Goal: Task Accomplishment & Management: Use online tool/utility

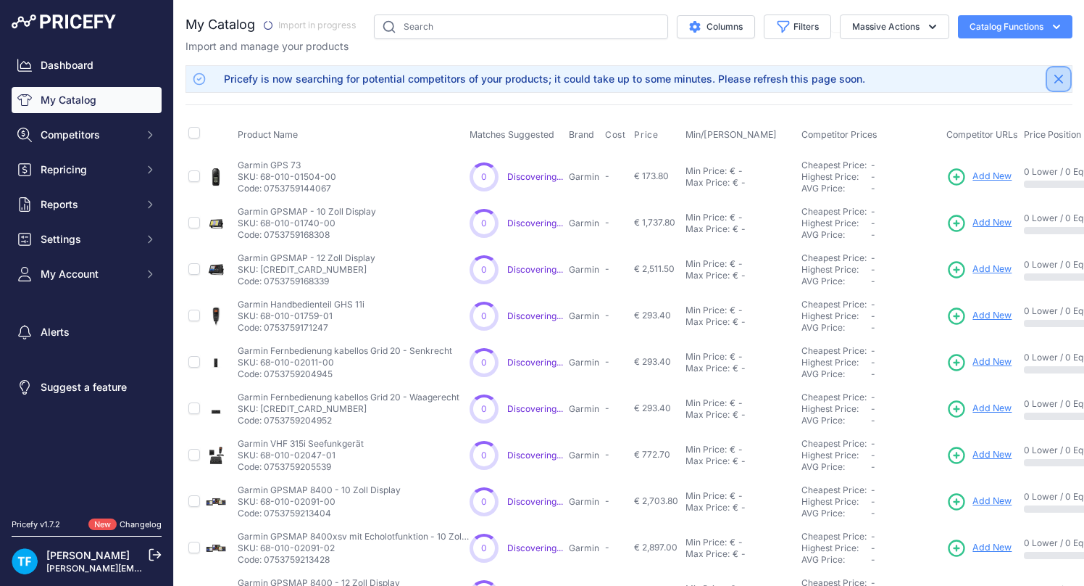
click at [1059, 78] on icon "Close" at bounding box center [1059, 79] width 9 height 9
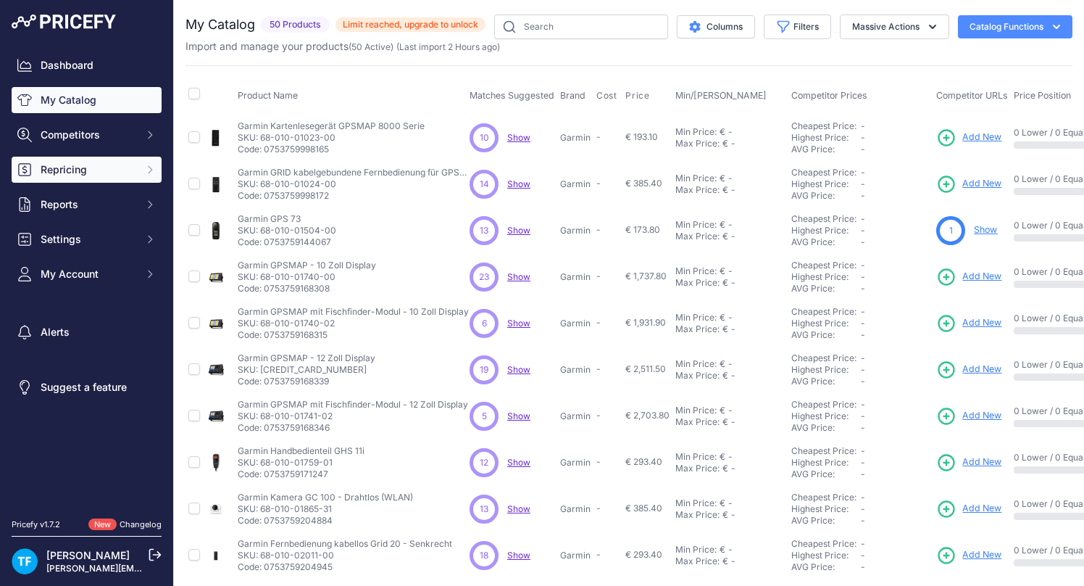
click at [101, 171] on span "Repricing" at bounding box center [88, 169] width 95 height 14
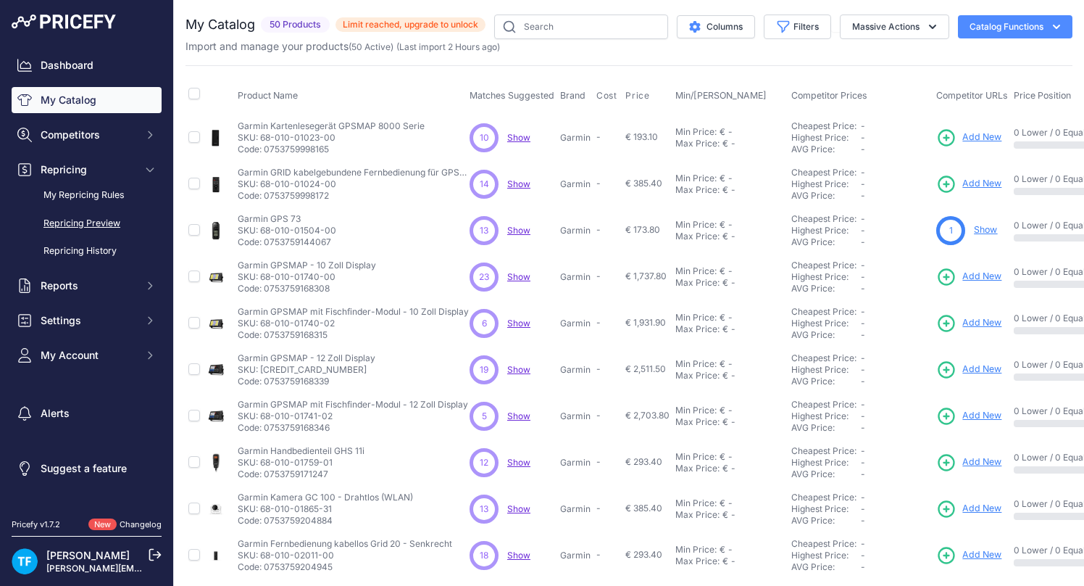
click at [104, 220] on link "Repricing Preview" at bounding box center [87, 223] width 150 height 25
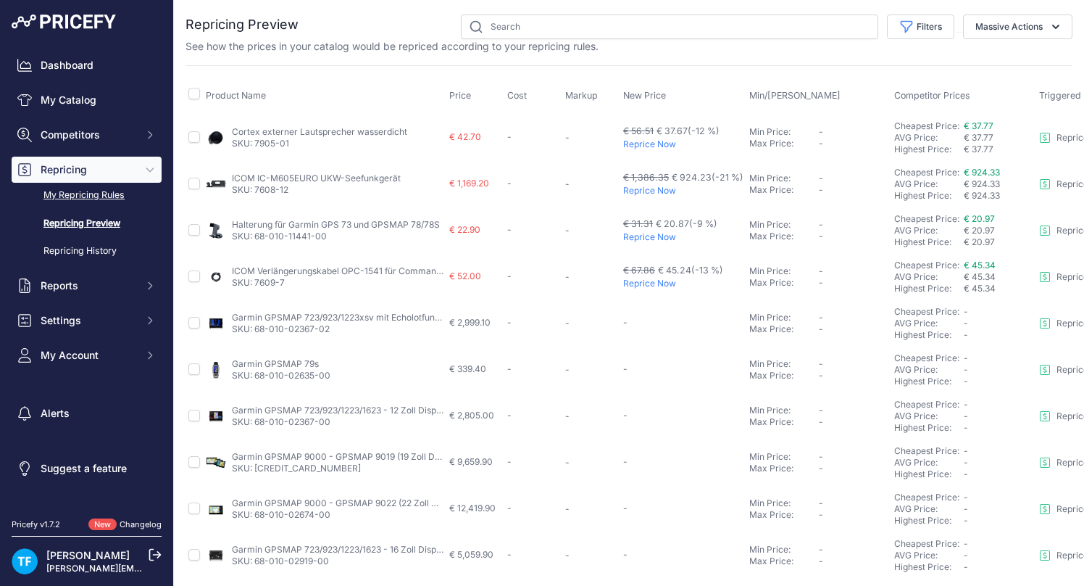
click at [109, 196] on link "My Repricing Rules" at bounding box center [87, 195] width 150 height 25
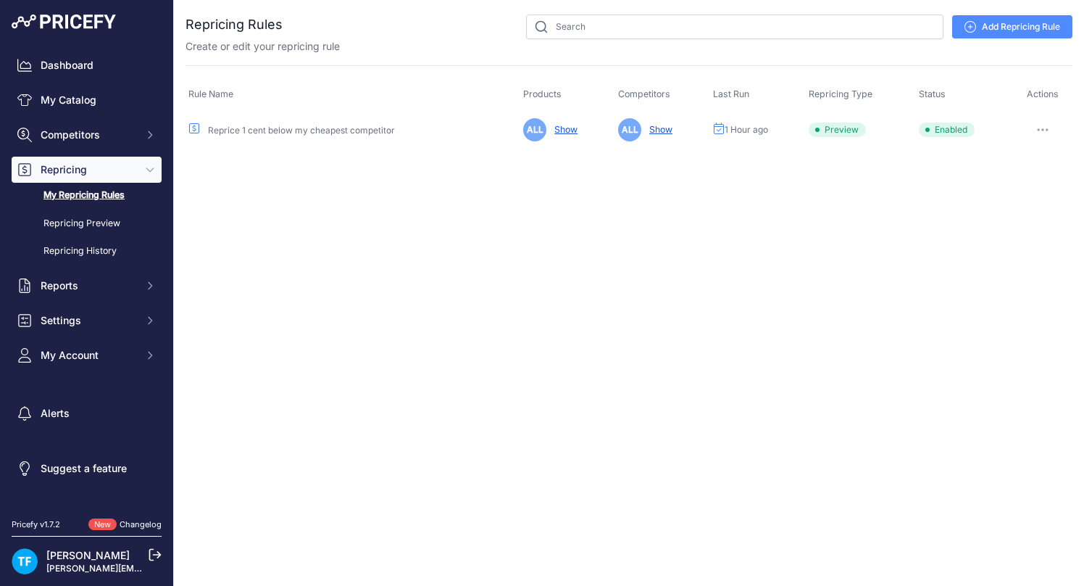
click at [1050, 126] on button "button" at bounding box center [1043, 130] width 29 height 20
click at [1028, 182] on button "Run Preview" at bounding box center [1023, 183] width 93 height 23
click at [101, 223] on link "Repricing Preview" at bounding box center [87, 223] width 150 height 25
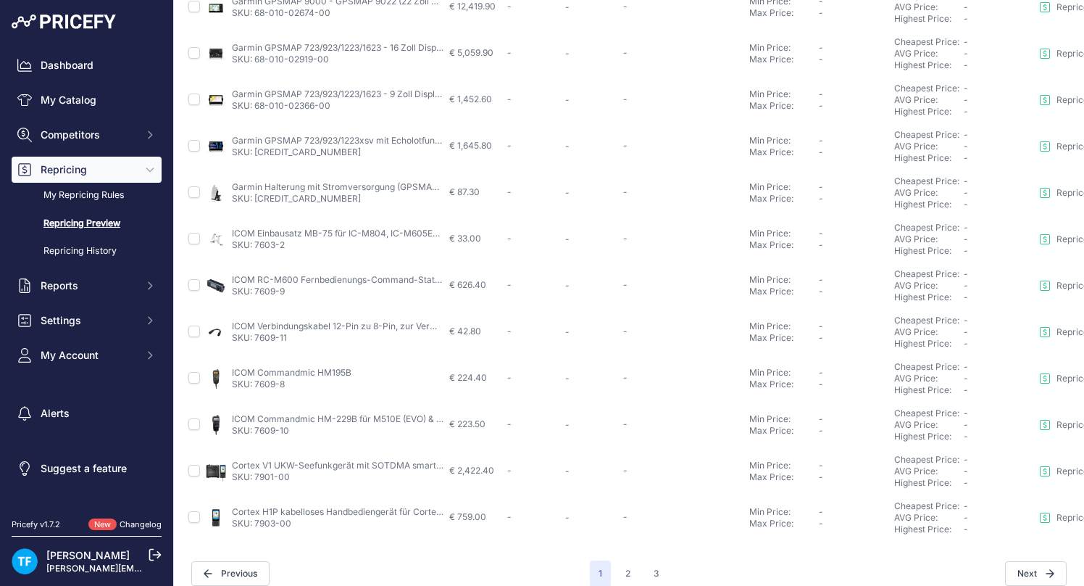
scroll to position [516, 0]
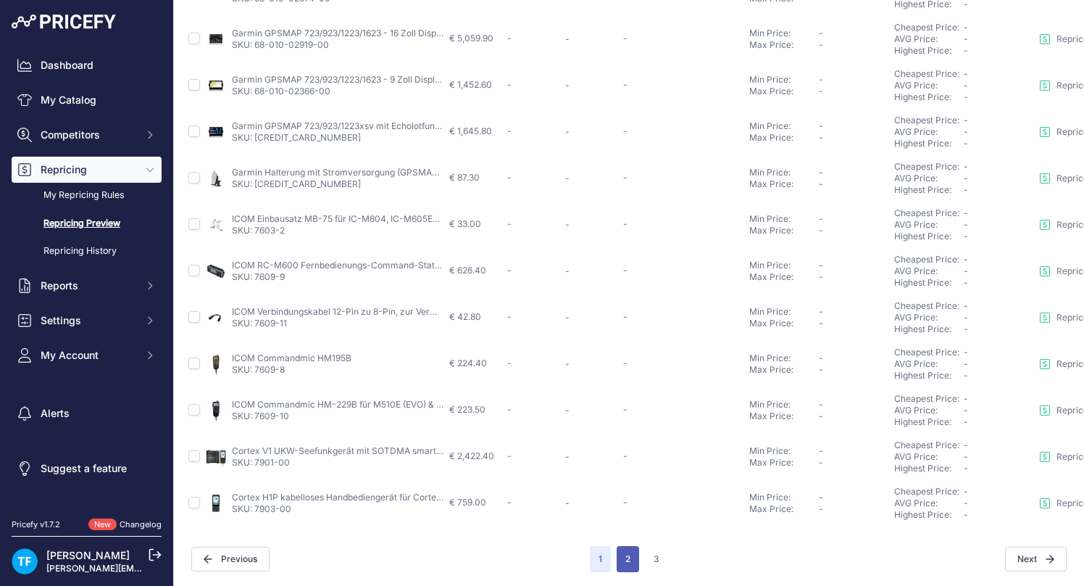
click at [634, 556] on button "2" at bounding box center [628, 559] width 22 height 26
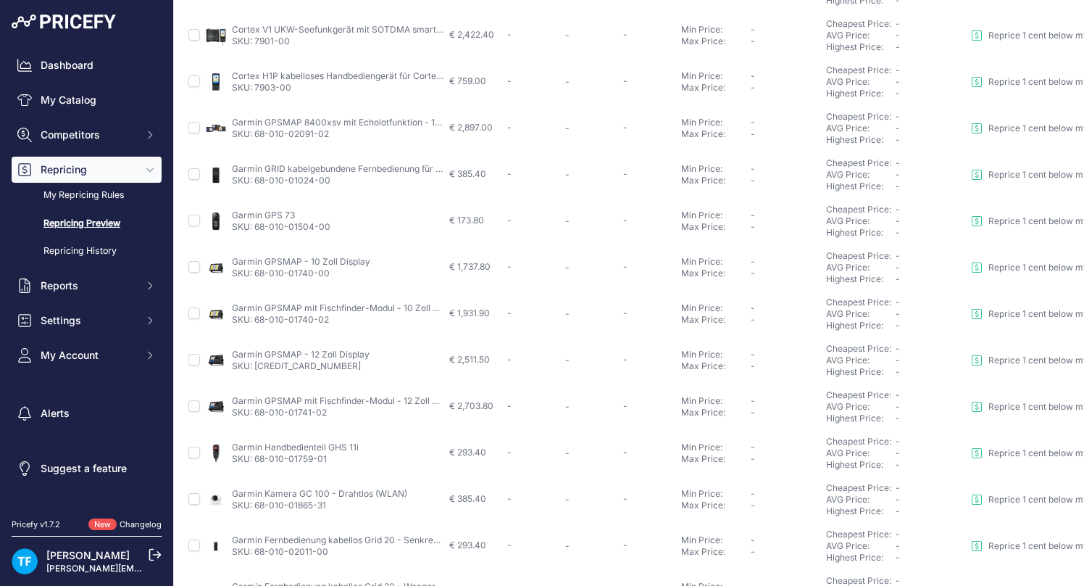
scroll to position [516, 0]
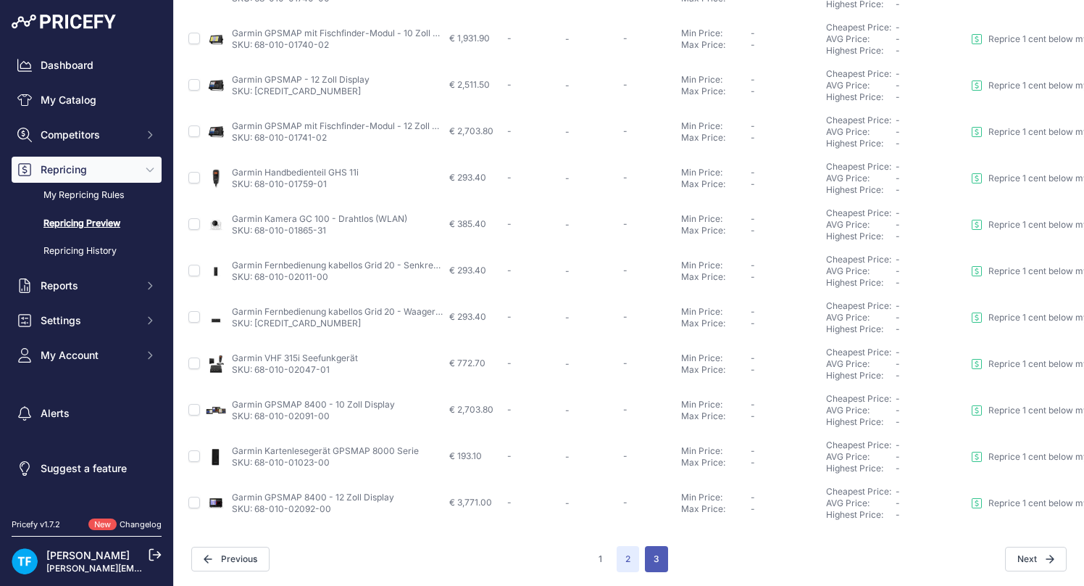
click at [656, 558] on button "3" at bounding box center [656, 559] width 23 height 26
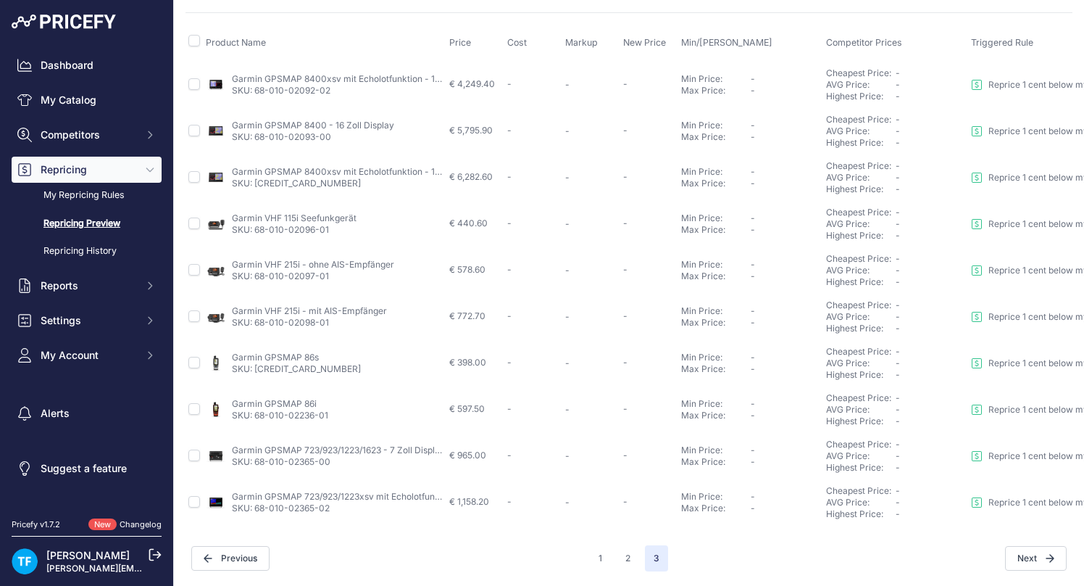
scroll to position [52, 0]
click at [607, 555] on button "1" at bounding box center [600, 559] width 21 height 26
